Goal: Information Seeking & Learning: Learn about a topic

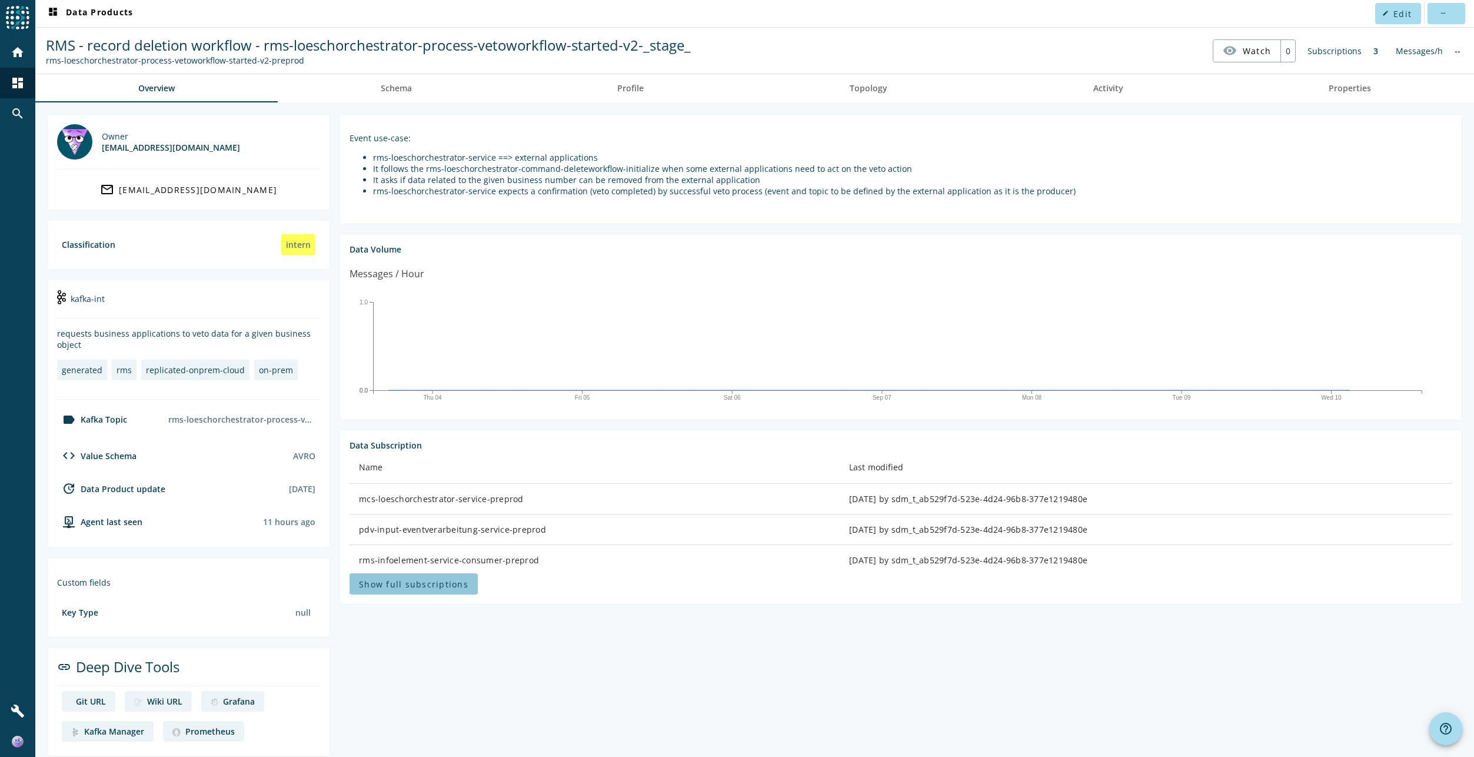
click at [420, 582] on span "Show full subscriptions" at bounding box center [413, 583] width 109 height 11
click at [420, 582] on span at bounding box center [414, 591] width 131 height 28
click at [292, 59] on div "rms-loeschorchestrator-process-vetoworkflow-started-v2-preprod" at bounding box center [368, 60] width 645 height 11
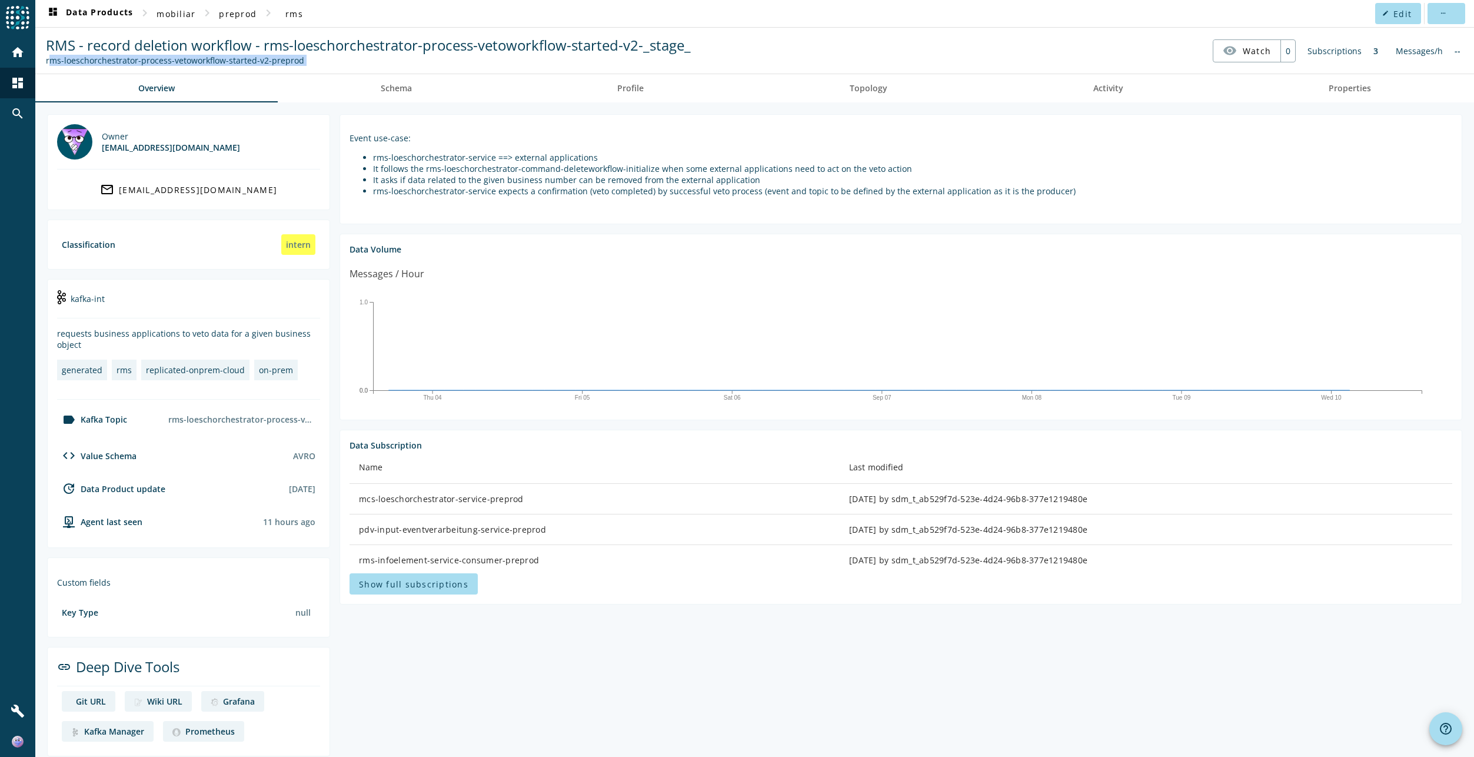
copy nav "rms-loeschorchestrator-process-vetoworkflow-started-v2-preprod visibility Watch"
click at [290, 6] on span at bounding box center [294, 13] width 38 height 28
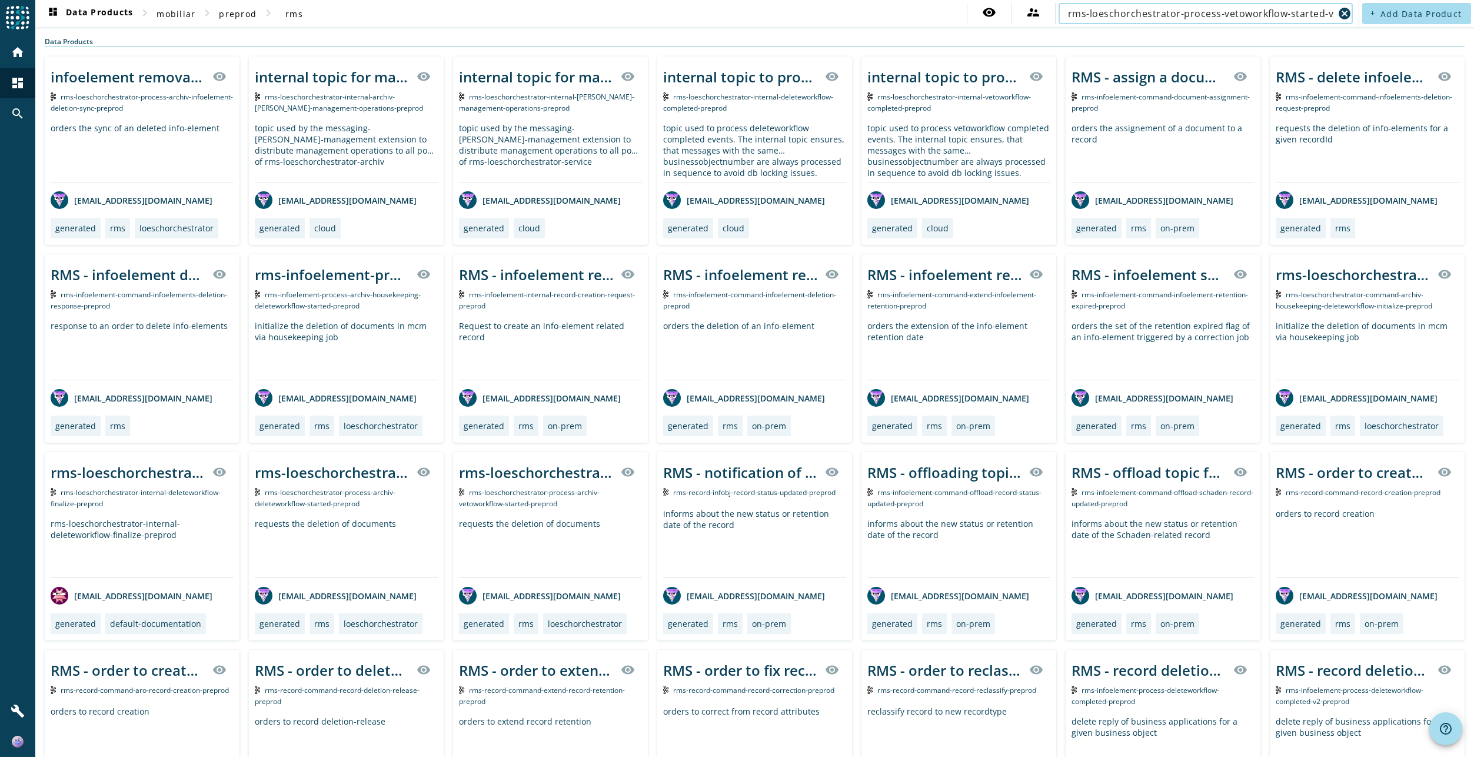
scroll to position [0, 41]
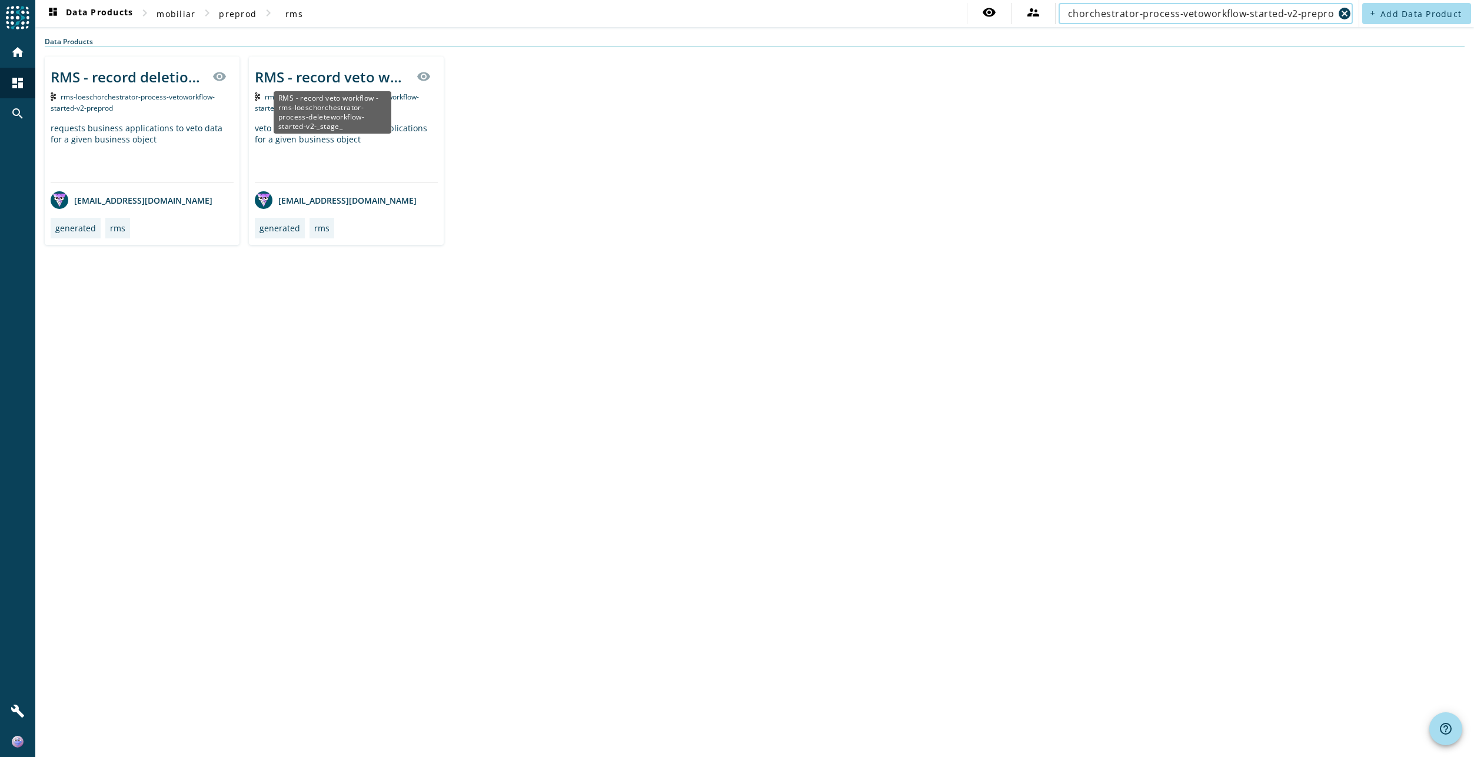
type input "rms-loeschorchestrator-process-vetoworkflow-started-v2-preprod"
click at [314, 81] on div "RMS - record veto workflow - rms-loeschorchestrator-process-deleteworkflow-star…" at bounding box center [332, 76] width 155 height 19
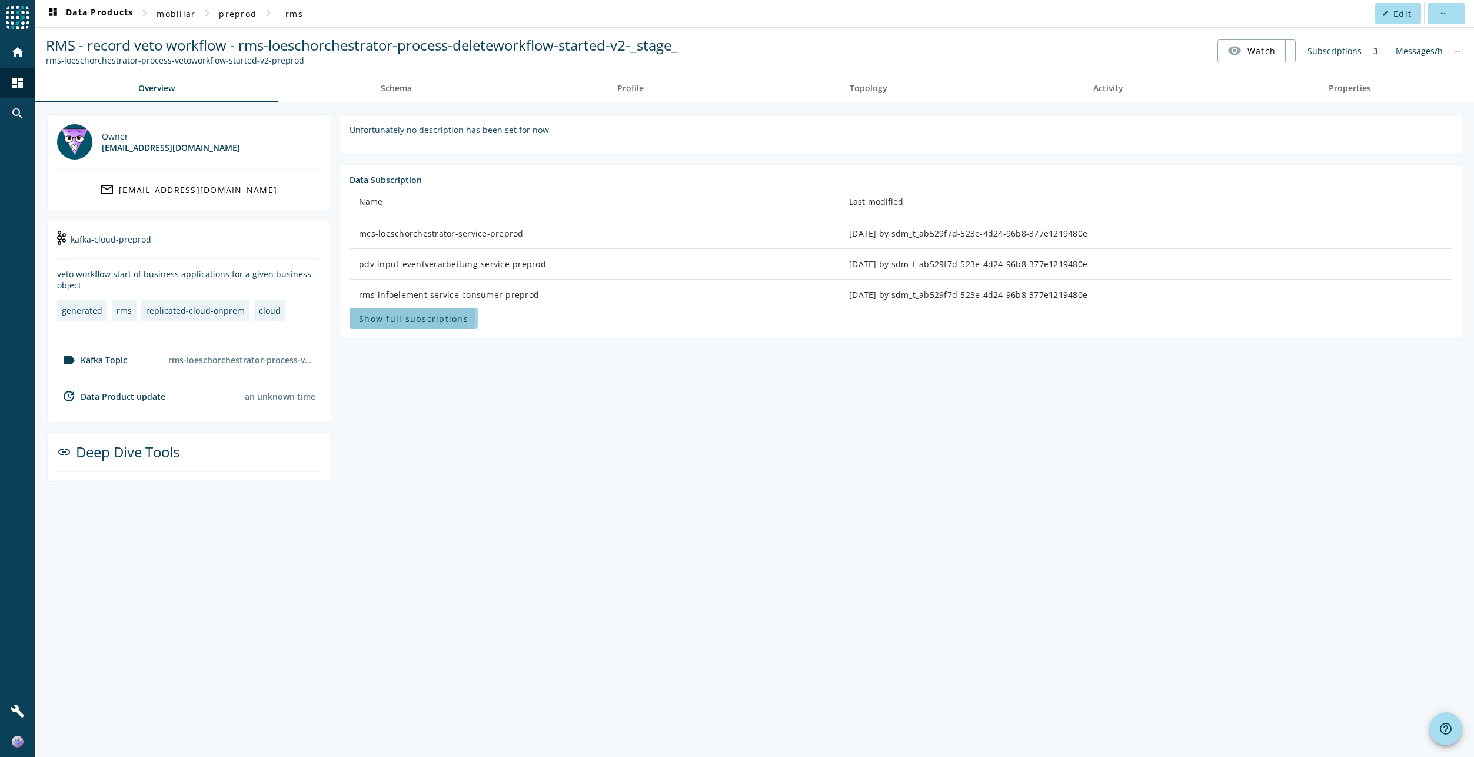
click at [404, 314] on span "Show full subscriptions" at bounding box center [413, 318] width 109 height 11
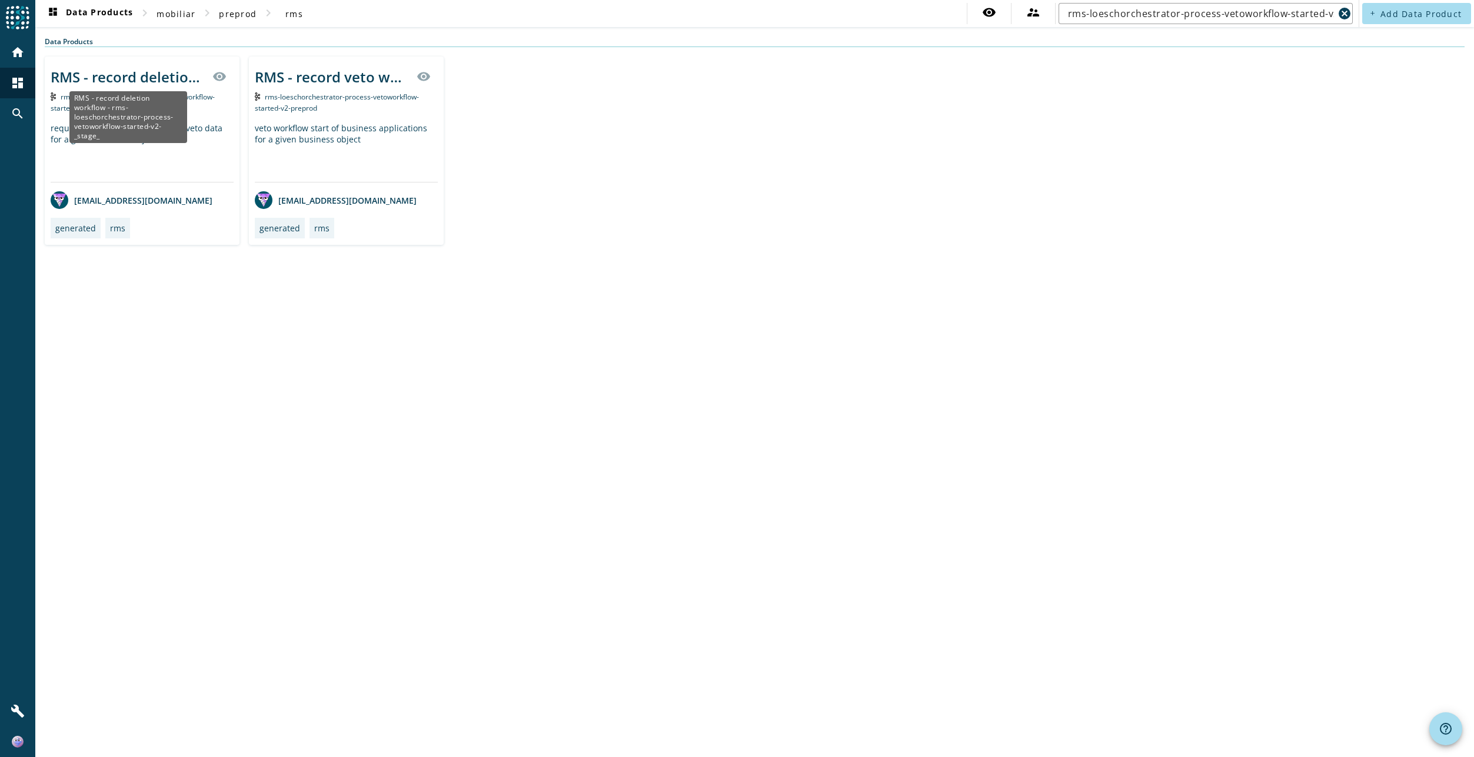
click at [134, 85] on div "RMS - record deletion workflow - rms-loeschorchestrator-process-vetoworkflow-st…" at bounding box center [128, 76] width 155 height 19
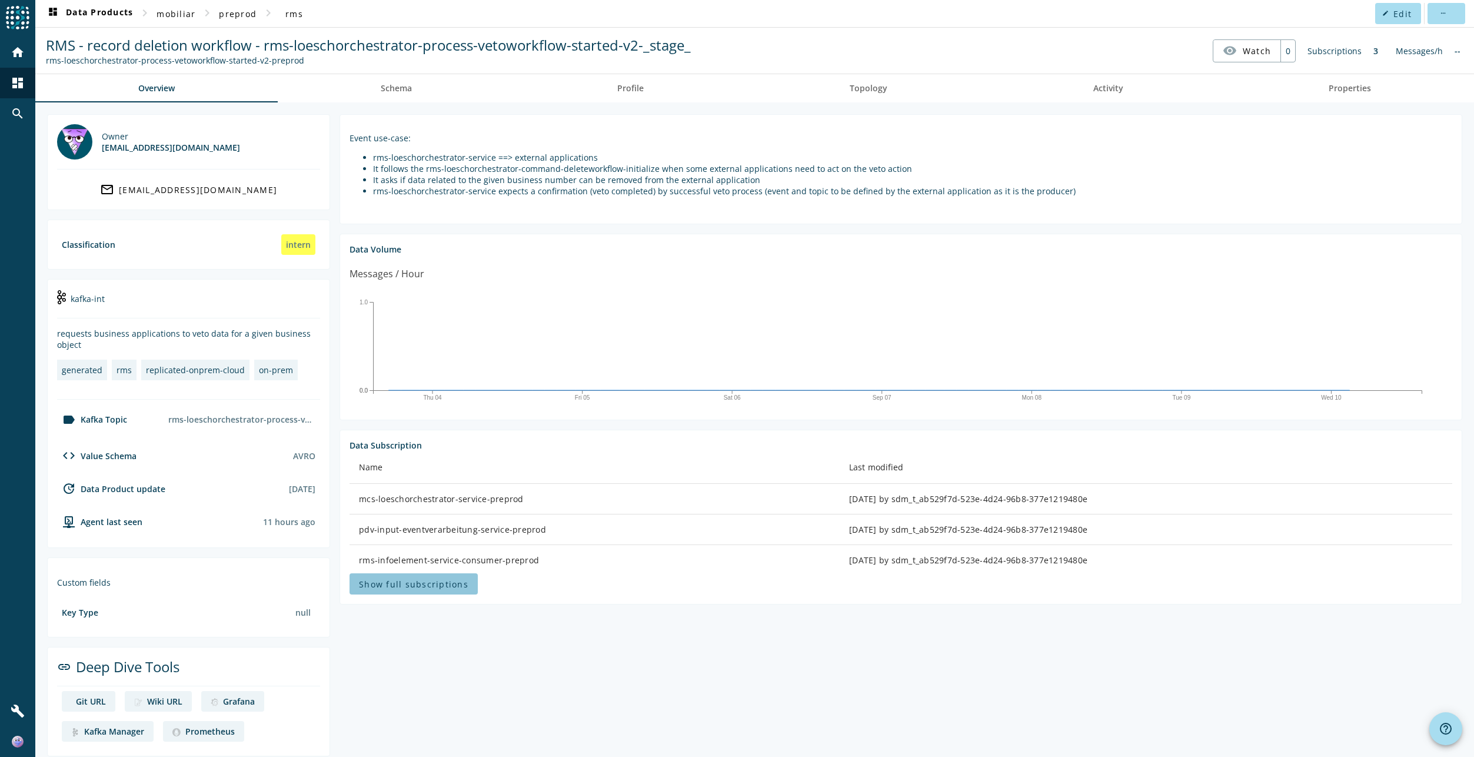
click at [413, 583] on span "Show full subscriptions" at bounding box center [413, 583] width 109 height 11
click at [452, 583] on span "Show full subscriptions" at bounding box center [413, 583] width 109 height 11
click at [421, 582] on span at bounding box center [414, 591] width 131 height 28
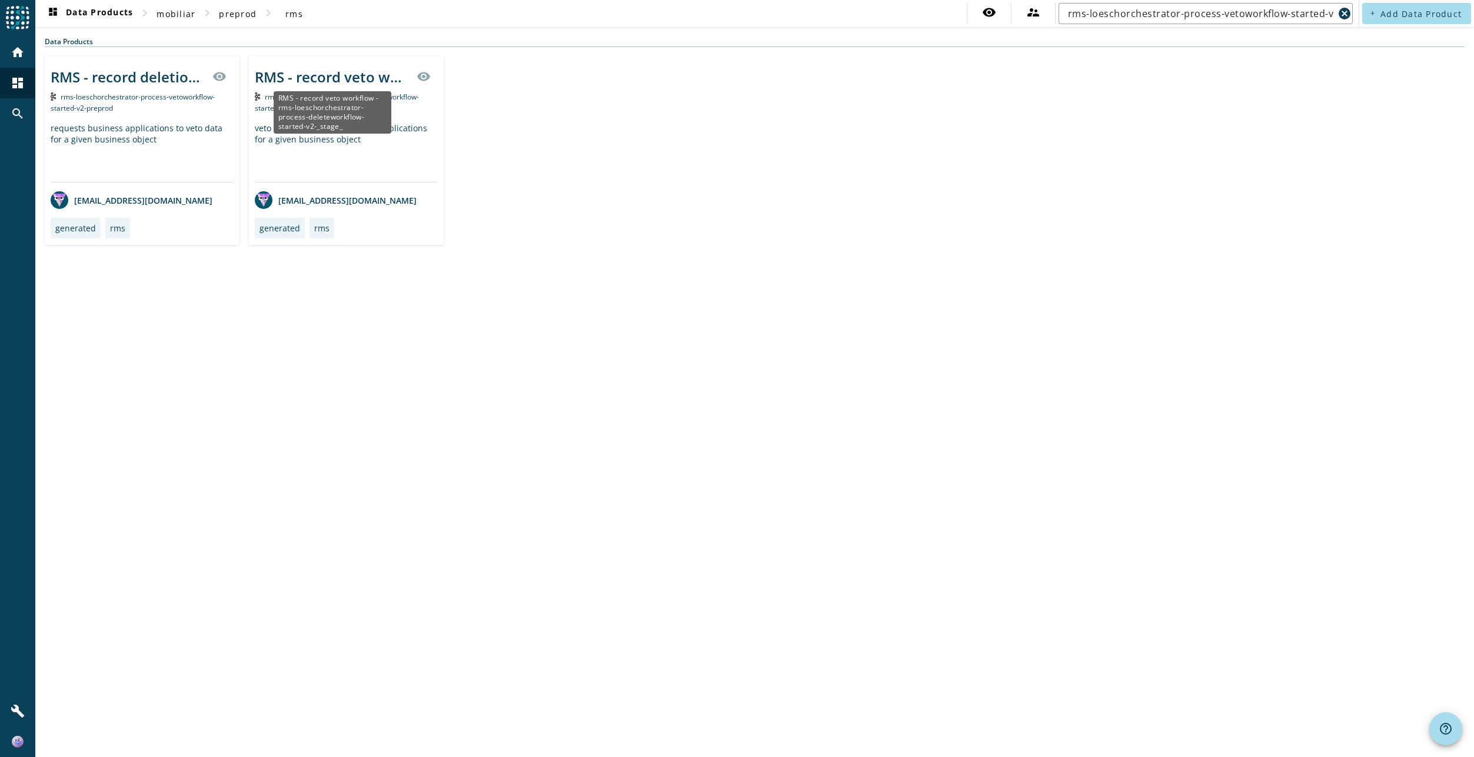
click at [344, 78] on div "RMS - record veto workflow - rms-loeschorchestrator-process-deleteworkflow-star…" at bounding box center [332, 76] width 155 height 19
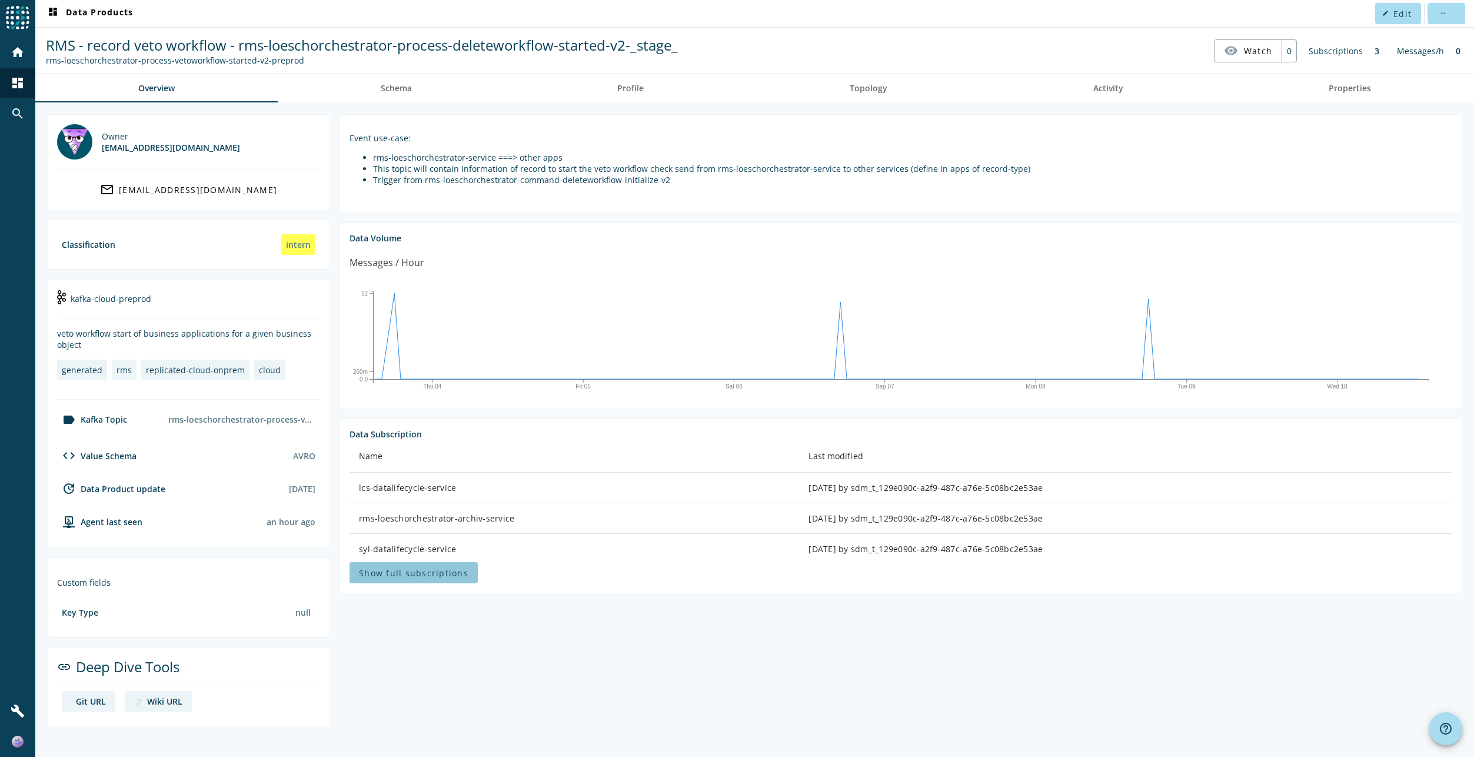
click at [420, 577] on span "Show full subscriptions" at bounding box center [413, 572] width 109 height 11
